Goal: Task Accomplishment & Management: Use online tool/utility

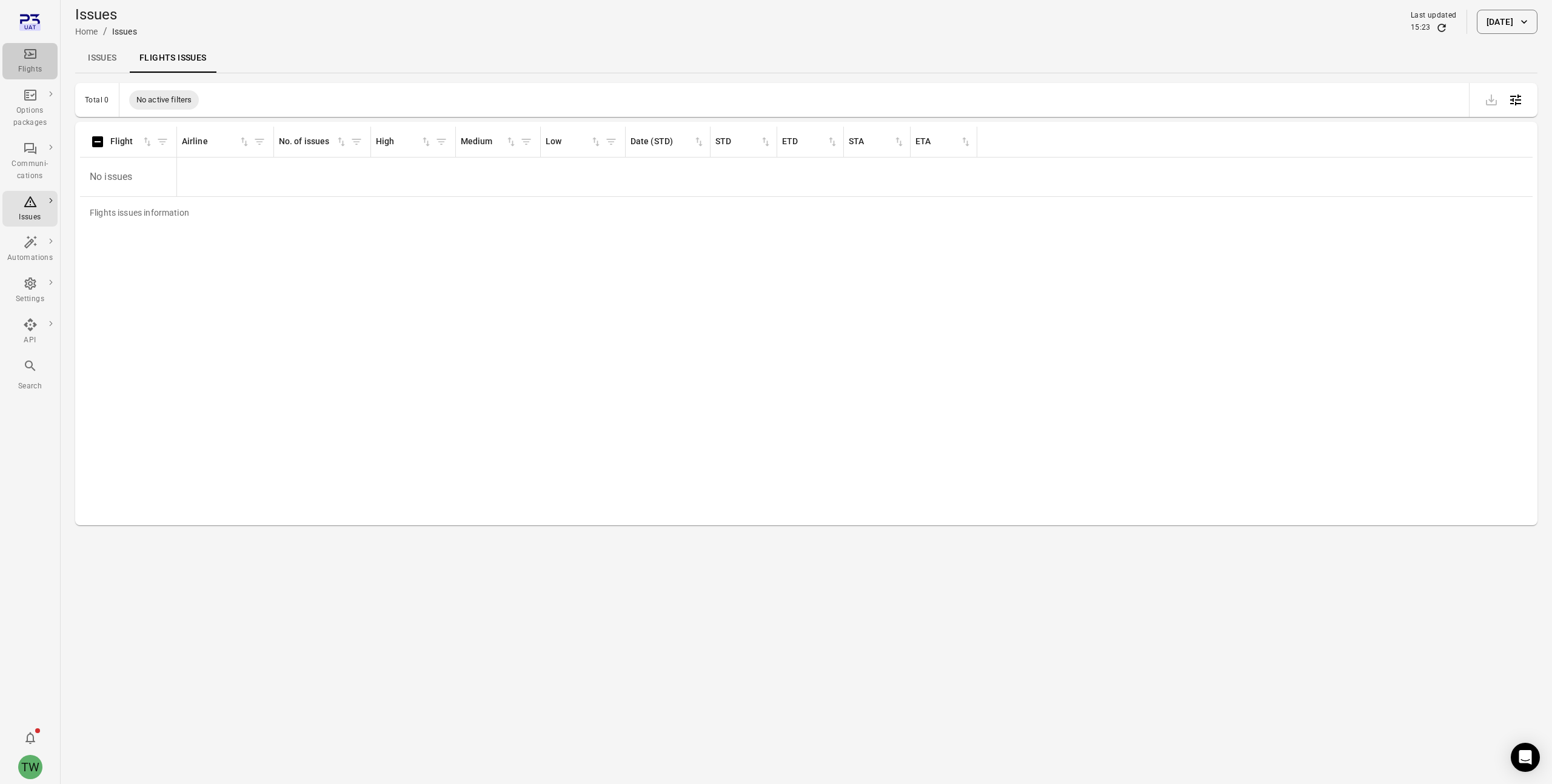
click at [32, 58] on icon "Main navigation" at bounding box center [30, 54] width 12 height 10
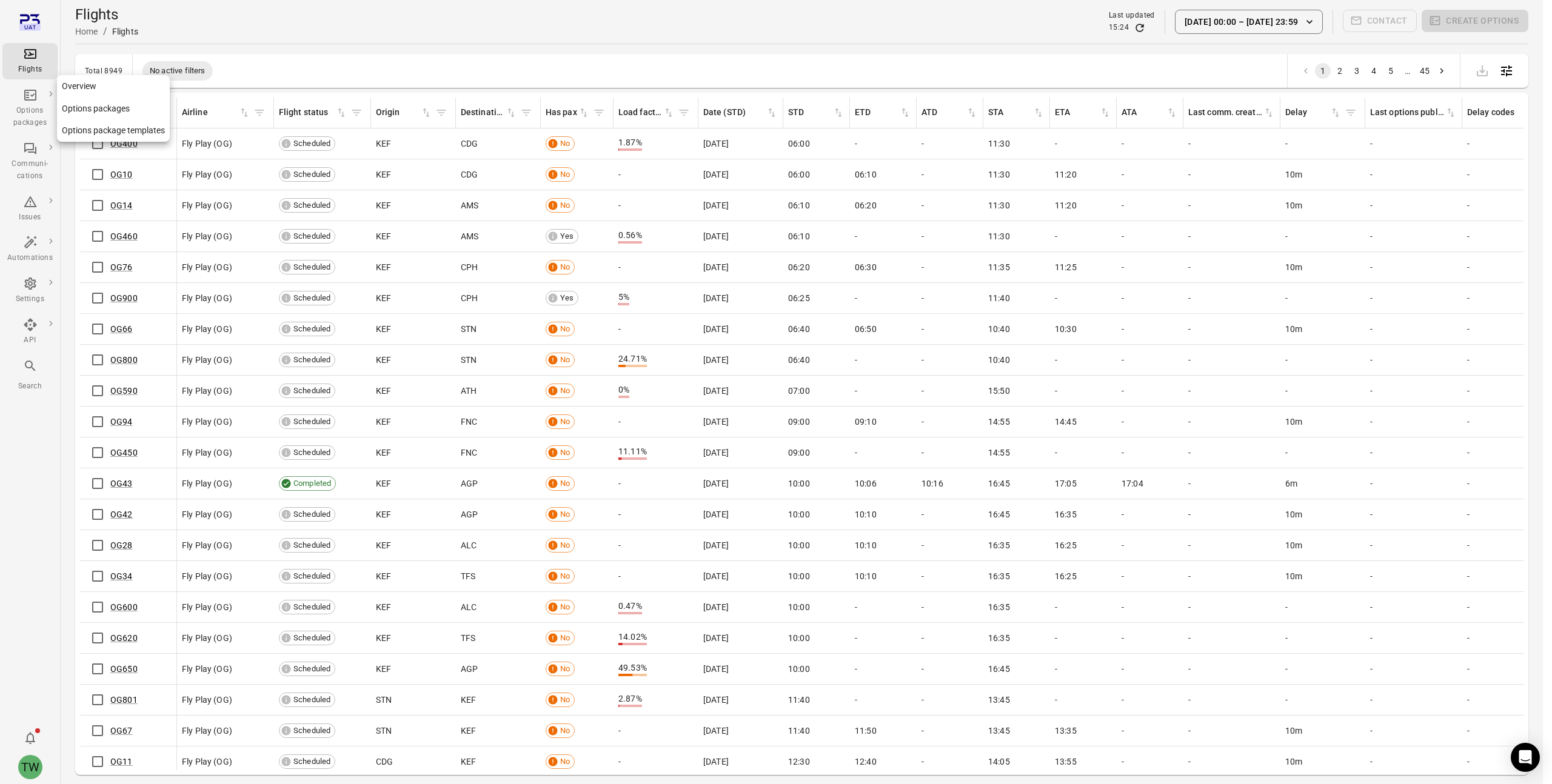
click at [29, 99] on icon "Main navigation" at bounding box center [30, 95] width 15 height 15
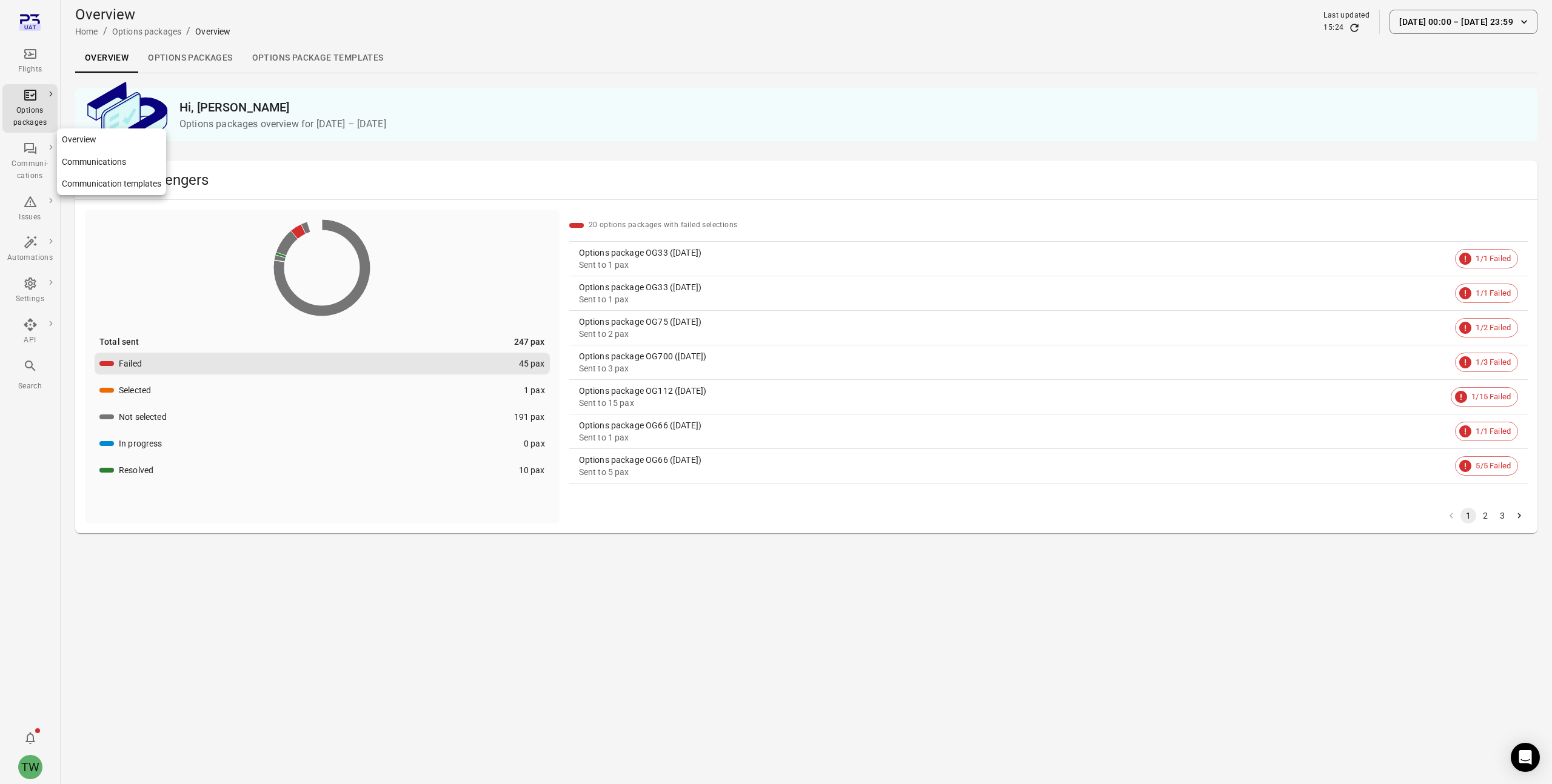
click at [30, 155] on icon "Main navigation" at bounding box center [30, 148] width 15 height 15
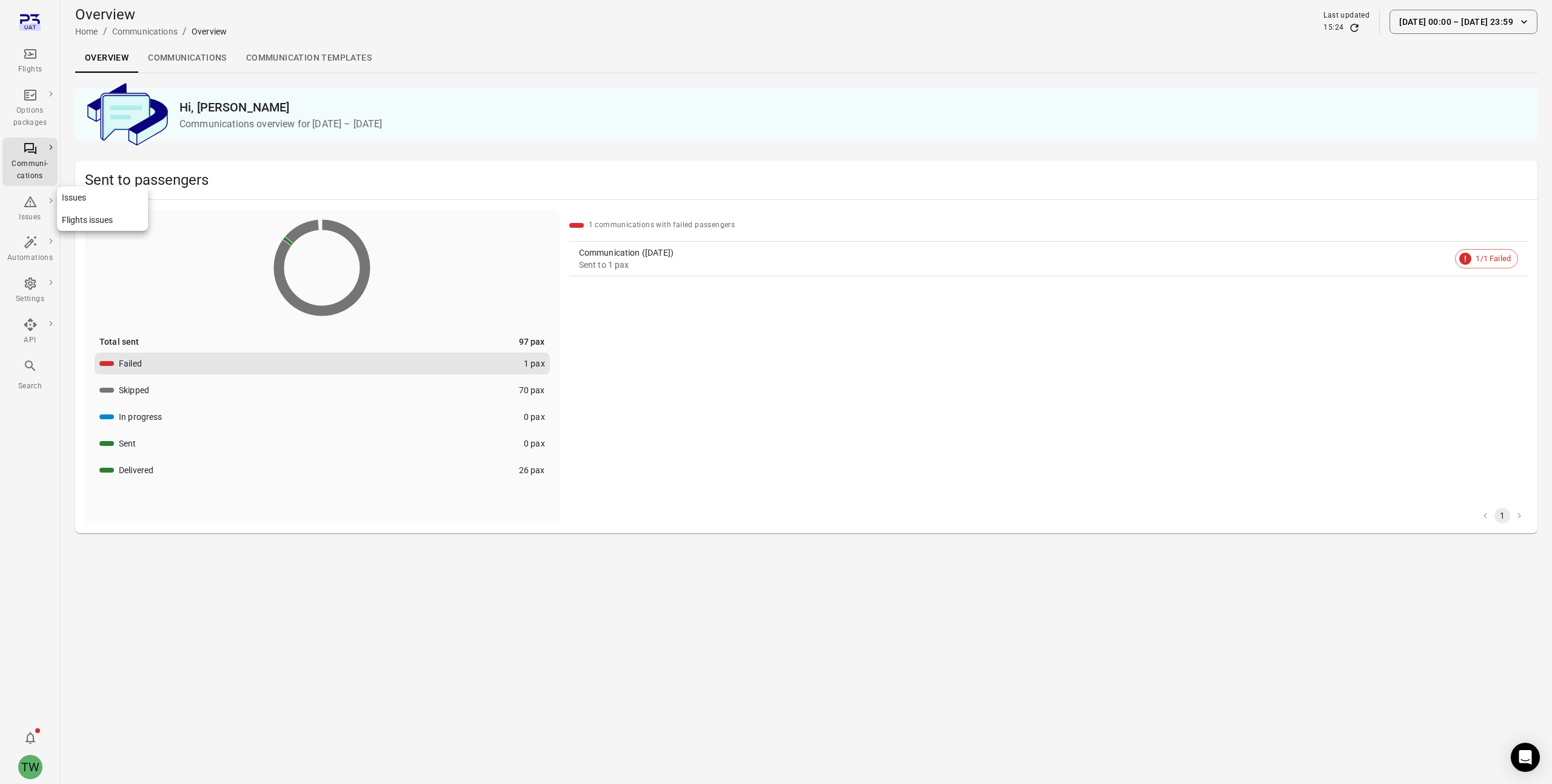
click at [27, 217] on div "Issues" at bounding box center [30, 217] width 46 height 12
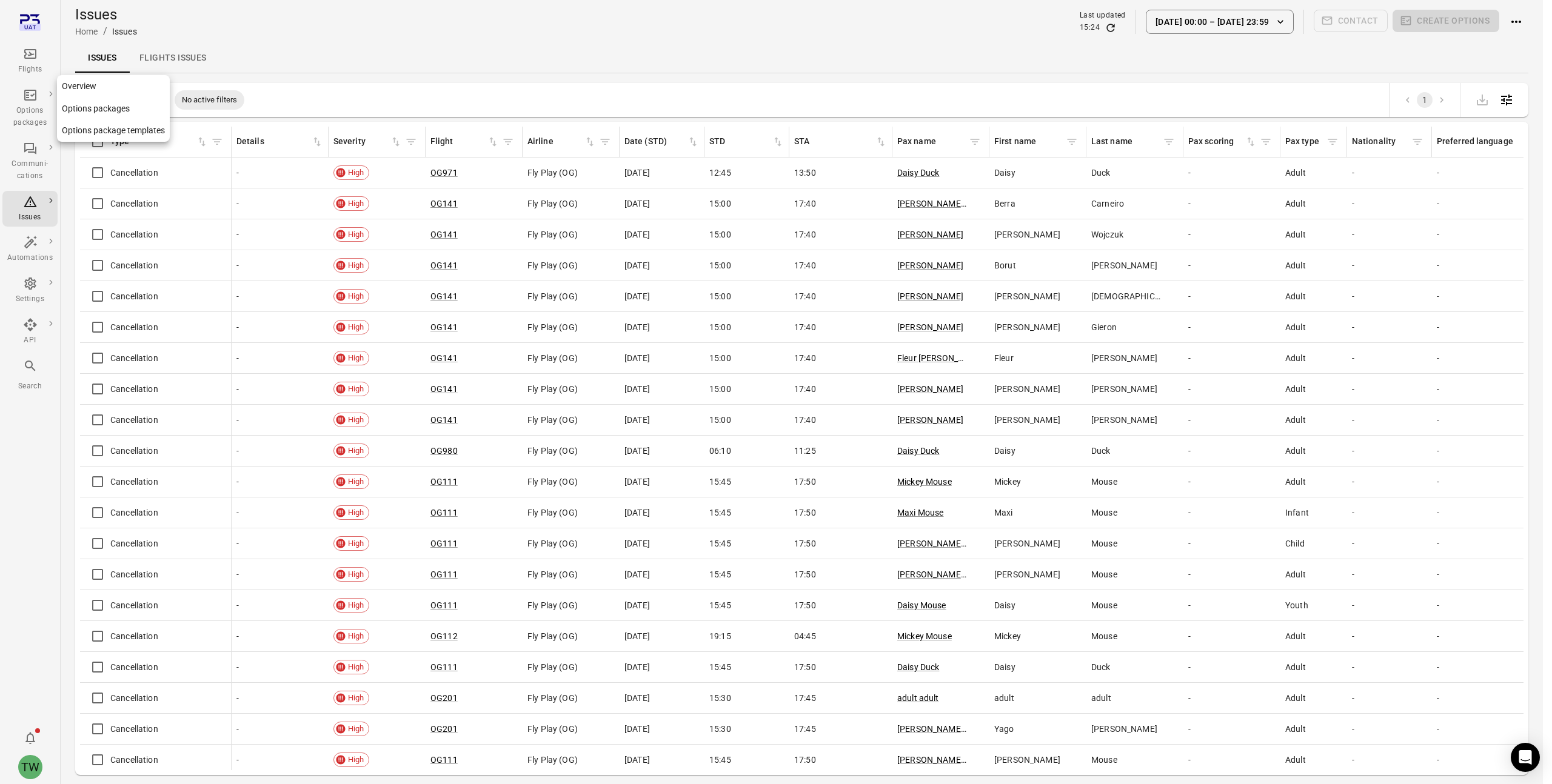
click at [27, 105] on div "Options packages" at bounding box center [30, 108] width 46 height 41
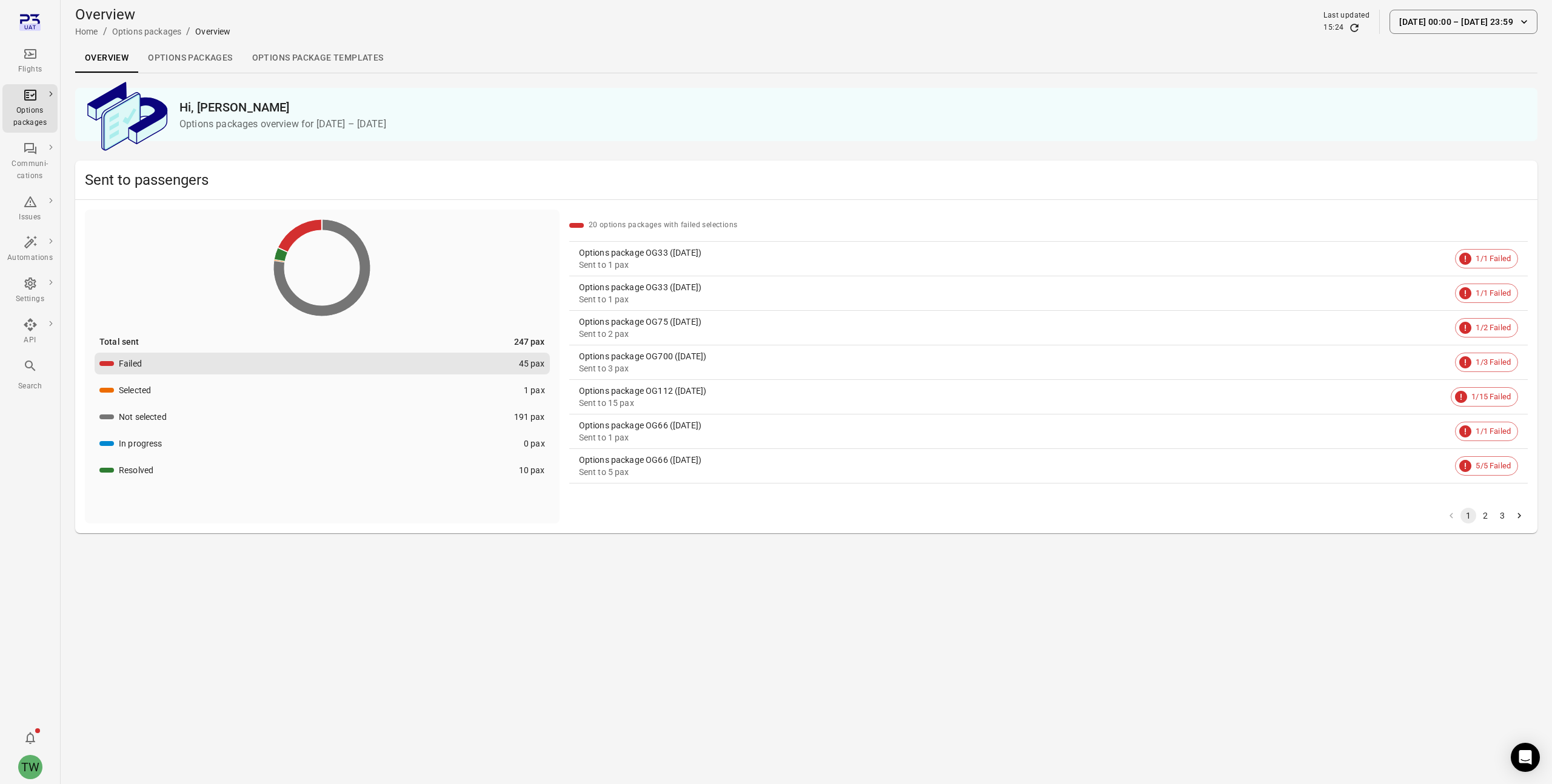
click at [32, 50] on icon "Main navigation" at bounding box center [30, 54] width 15 height 15
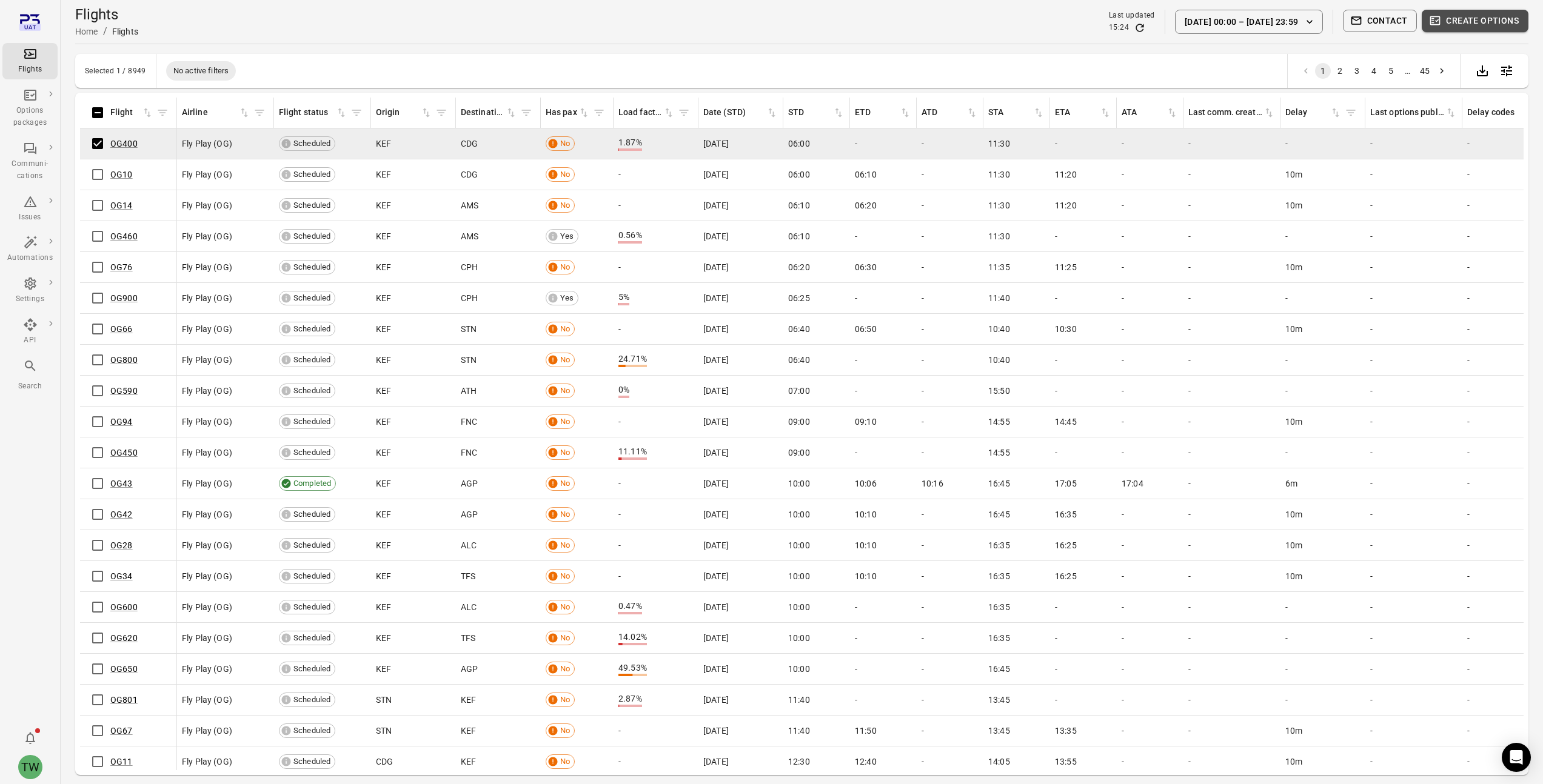
click at [1495, 23] on button "Create options" at bounding box center [1474, 21] width 107 height 23
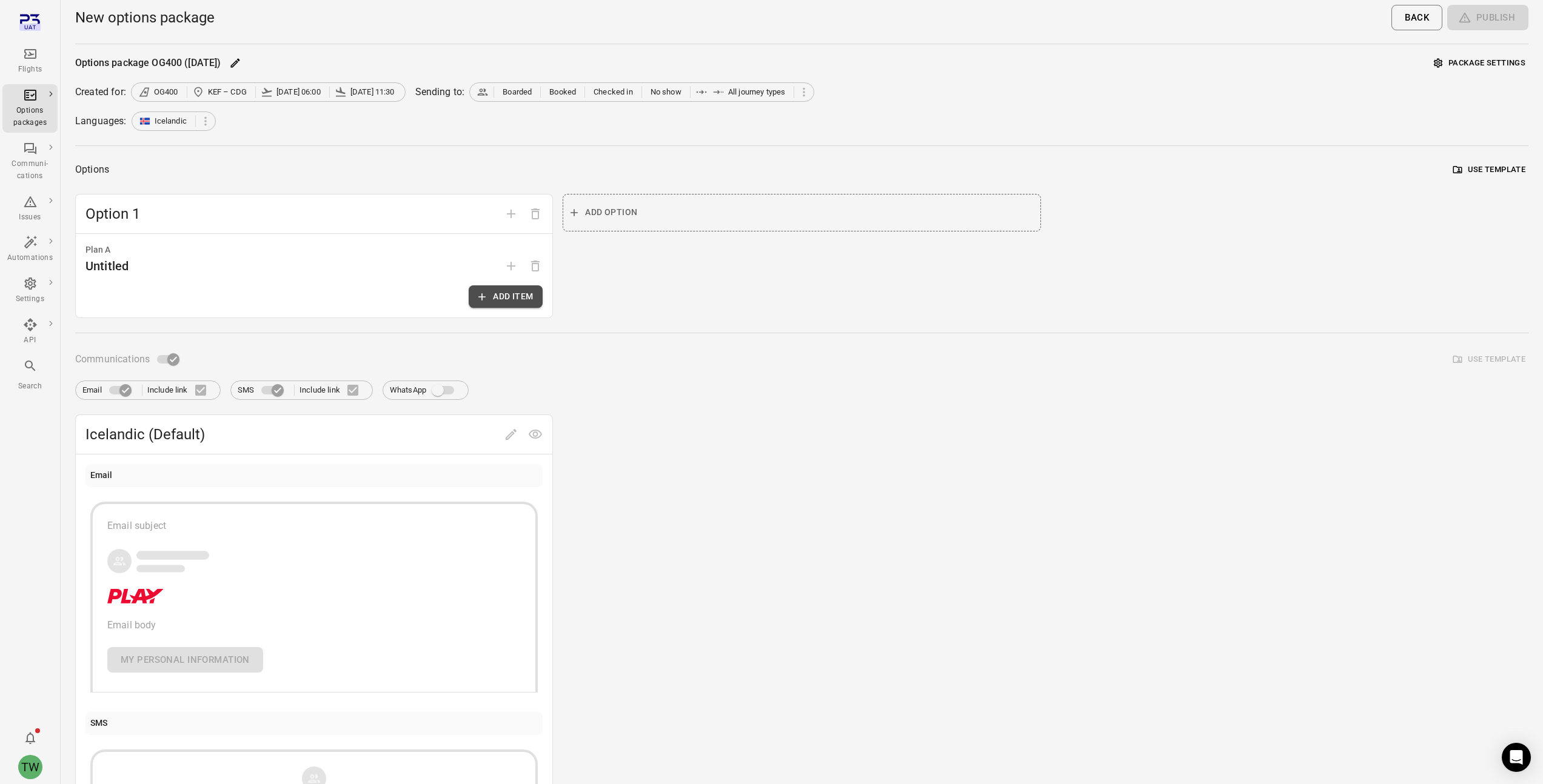
click at [493, 297] on button "Add item" at bounding box center [505, 296] width 74 height 23
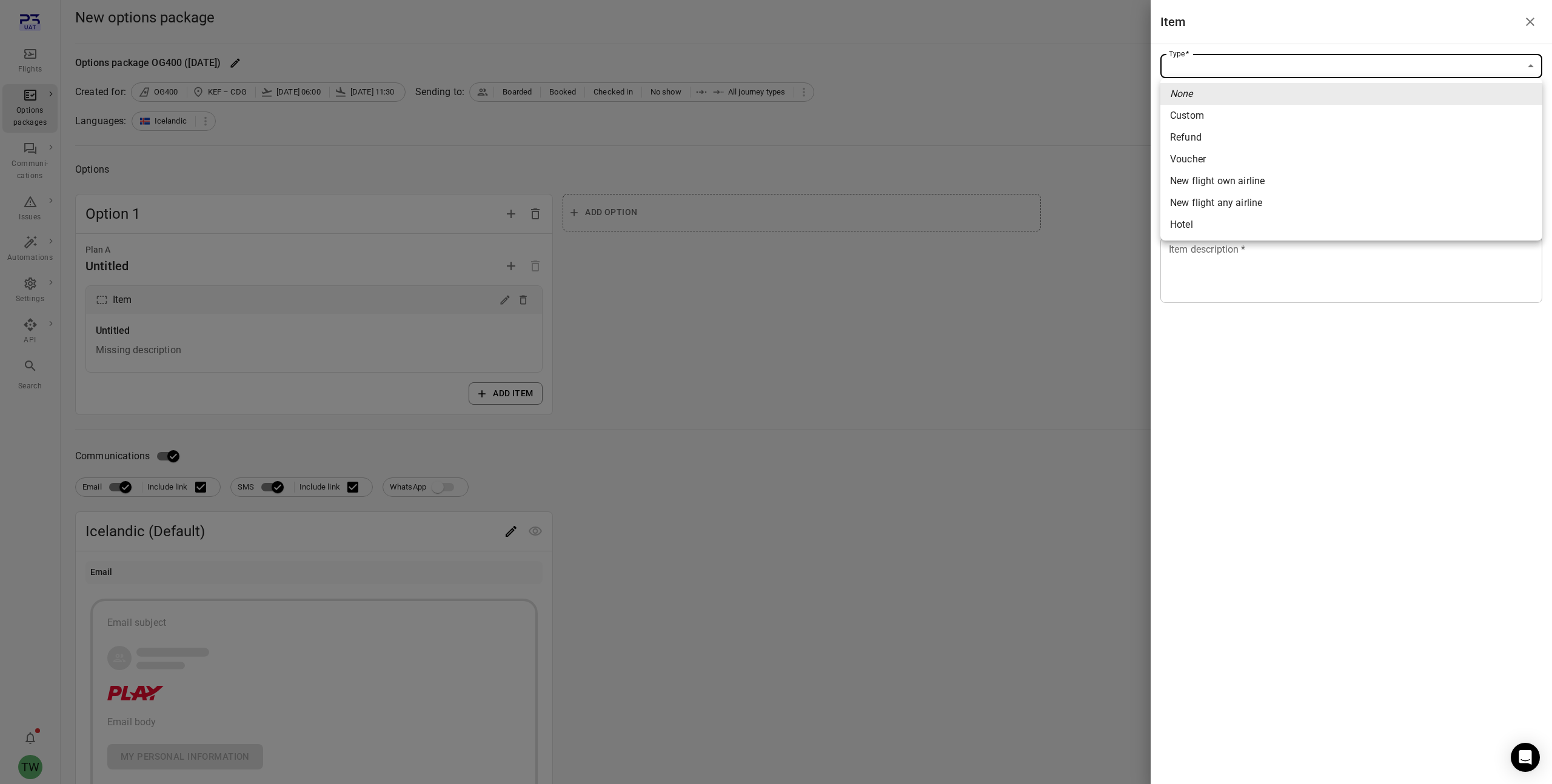
click at [1271, 65] on body "Flights Options packages Communi-cations Issues Automations Settings API Search…" at bounding box center [776, 528] width 1552 height 1056
drag, startPoint x: 1248, startPoint y: 331, endPoint x: 1250, endPoint y: 323, distance: 8.2
click at [1248, 331] on div at bounding box center [776, 392] width 1552 height 784
click at [1283, 64] on body "Flights Options packages Communi-cations Issues Automations Settings API Search…" at bounding box center [776, 528] width 1552 height 1056
